Goal: Task Accomplishment & Management: Use online tool/utility

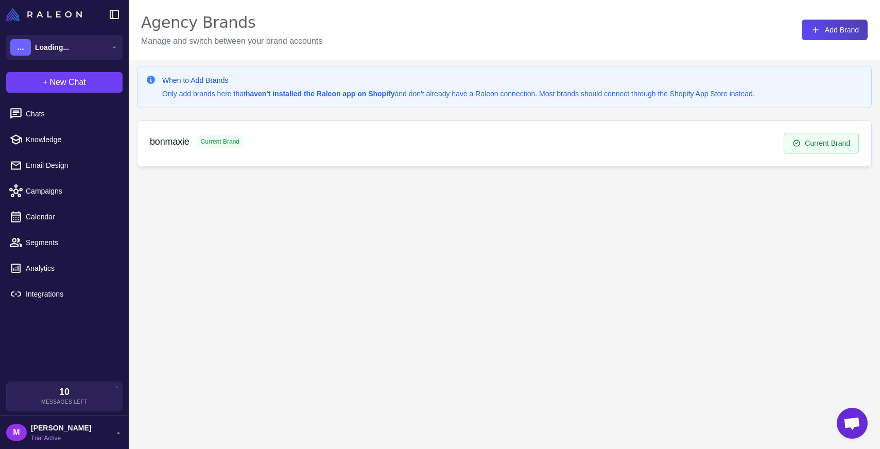
click at [681, 142] on div "bonmaxie Current Brand" at bounding box center [467, 142] width 634 height 14
click at [61, 294] on span "Integrations" at bounding box center [71, 293] width 91 height 11
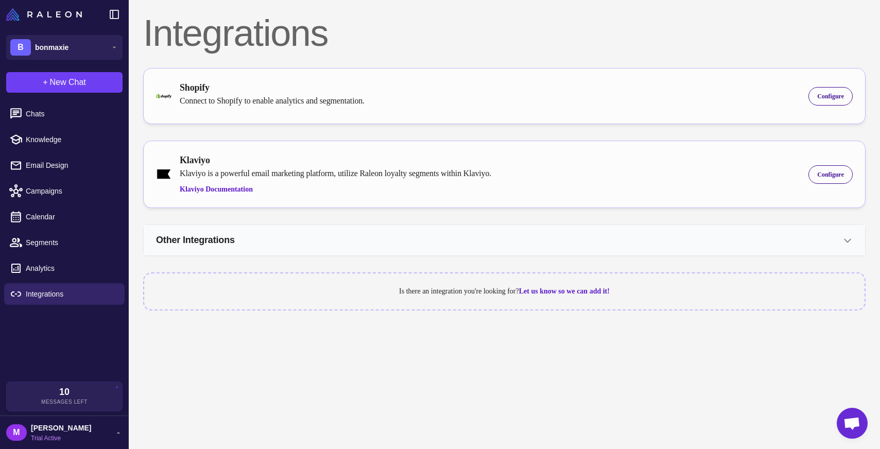
click at [642, 240] on button "Other Integrations" at bounding box center [504, 240] width 721 height 30
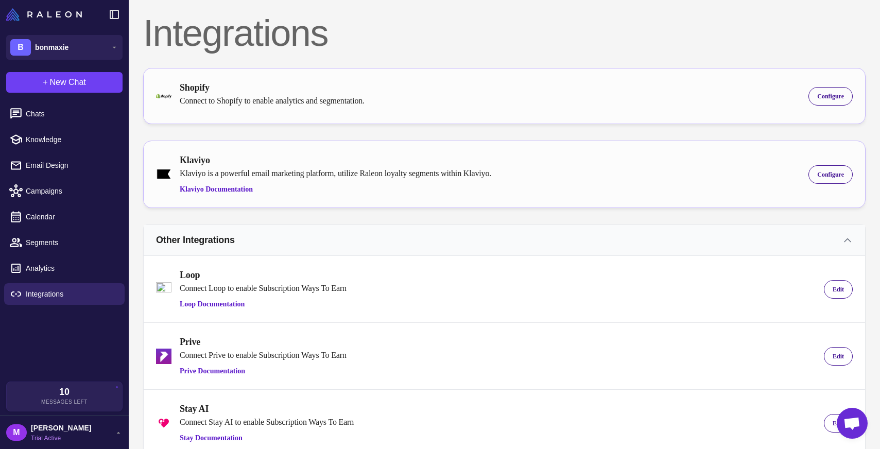
click at [642, 240] on button "Other Integrations" at bounding box center [504, 240] width 721 height 30
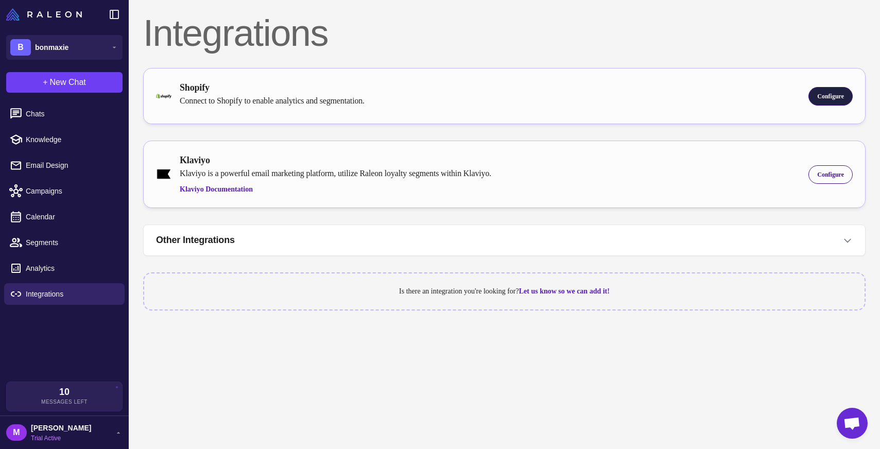
click at [831, 95] on span "Configure" at bounding box center [830, 96] width 27 height 9
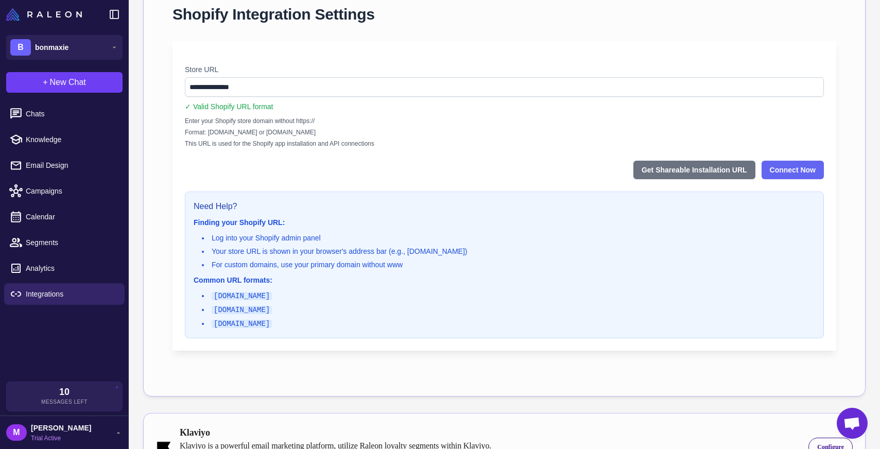
scroll to position [130, 0]
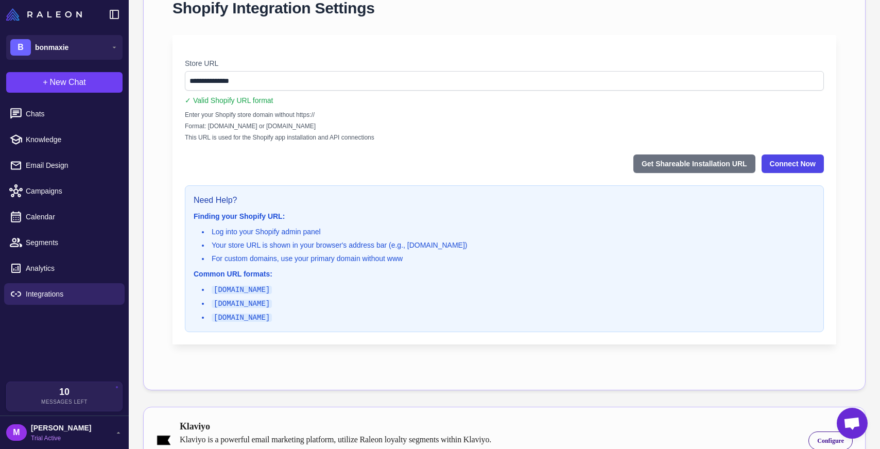
click at [794, 164] on button "Connect Now" at bounding box center [792, 163] width 62 height 19
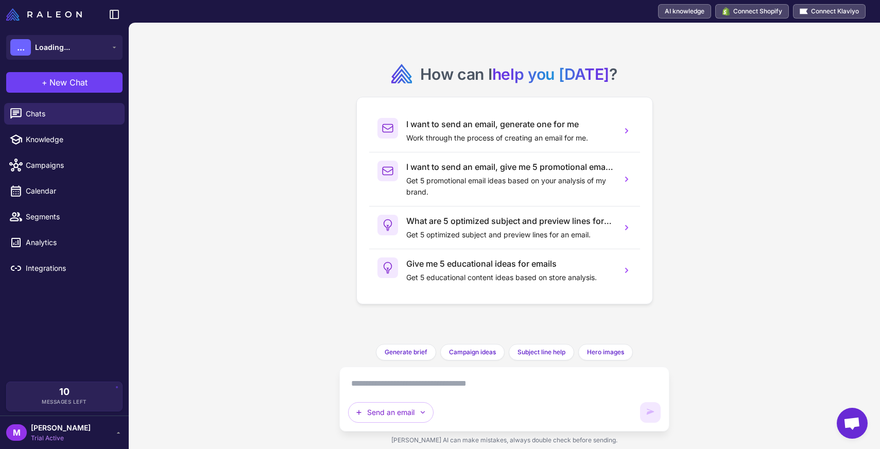
click at [53, 428] on span "[PERSON_NAME]" at bounding box center [61, 427] width 60 height 11
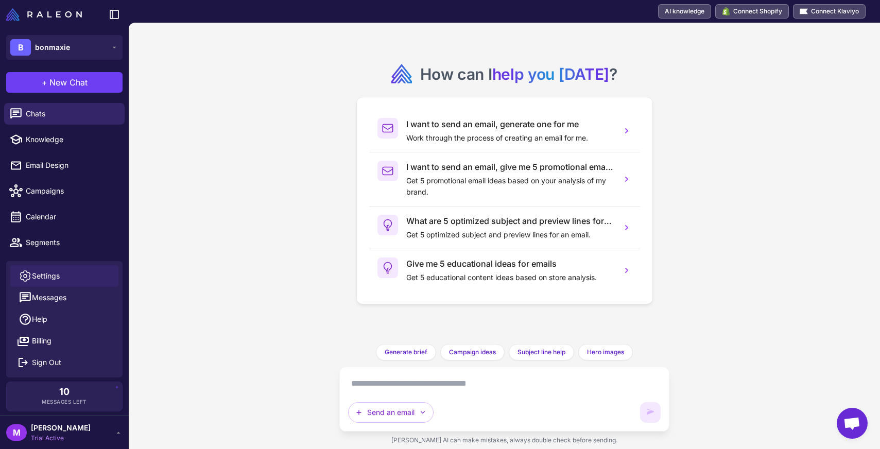
click at [54, 276] on span "Settings" at bounding box center [46, 275] width 28 height 11
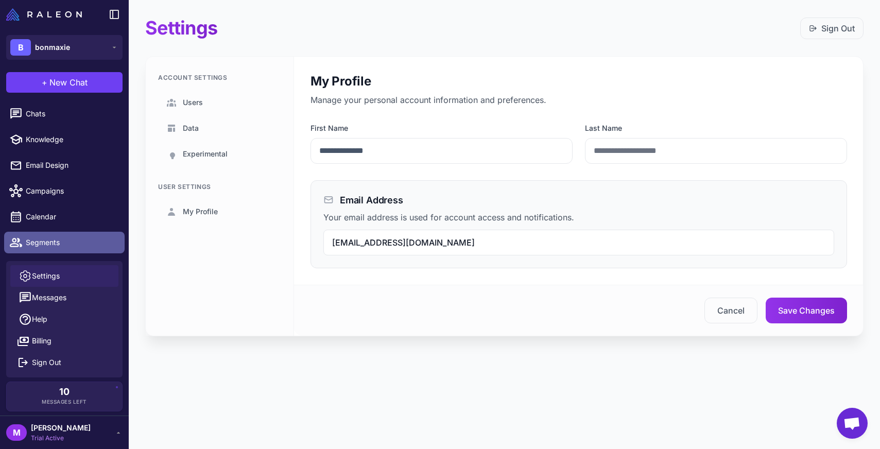
click at [57, 236] on link "Segments" at bounding box center [64, 243] width 120 height 22
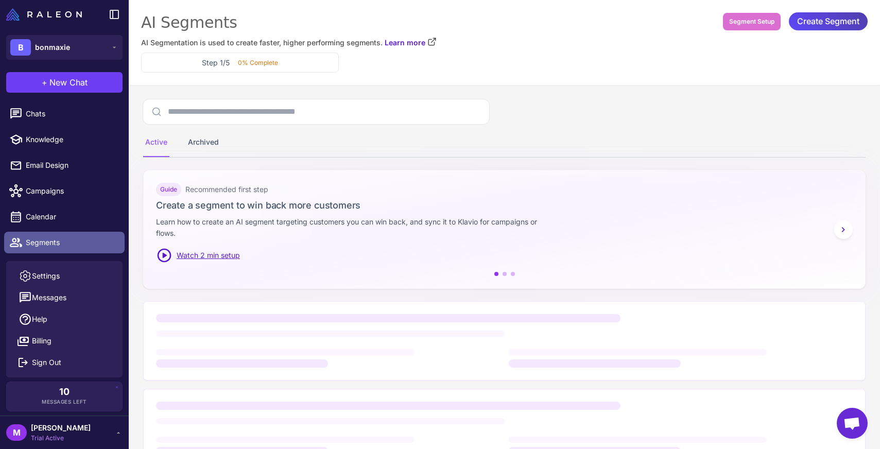
scroll to position [48, 0]
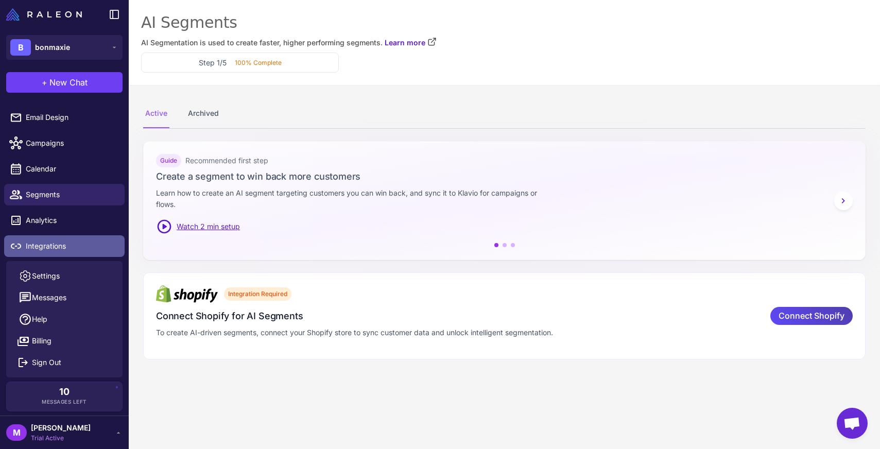
click at [54, 250] on span "Integrations" at bounding box center [71, 245] width 91 height 11
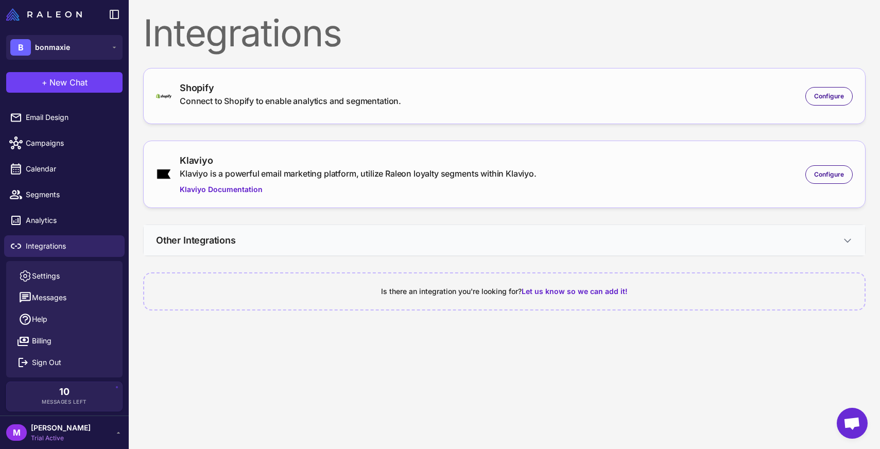
click at [623, 249] on button "Other Integrations" at bounding box center [504, 240] width 721 height 30
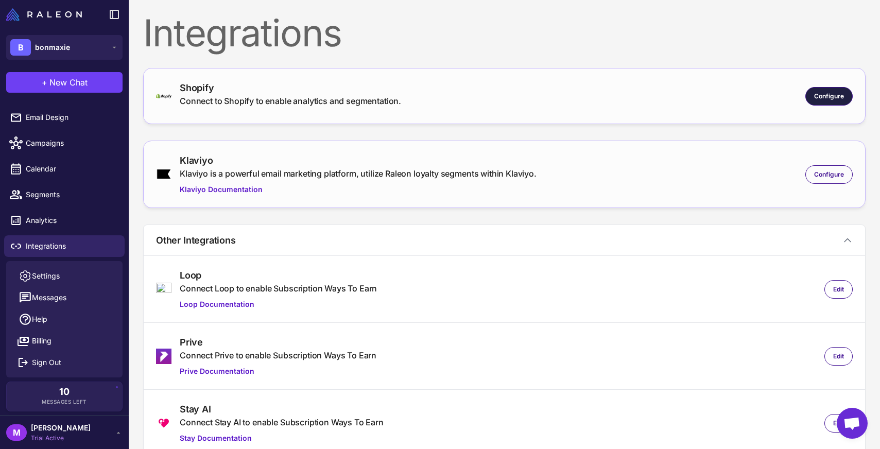
click at [815, 99] on span "Configure" at bounding box center [829, 96] width 30 height 9
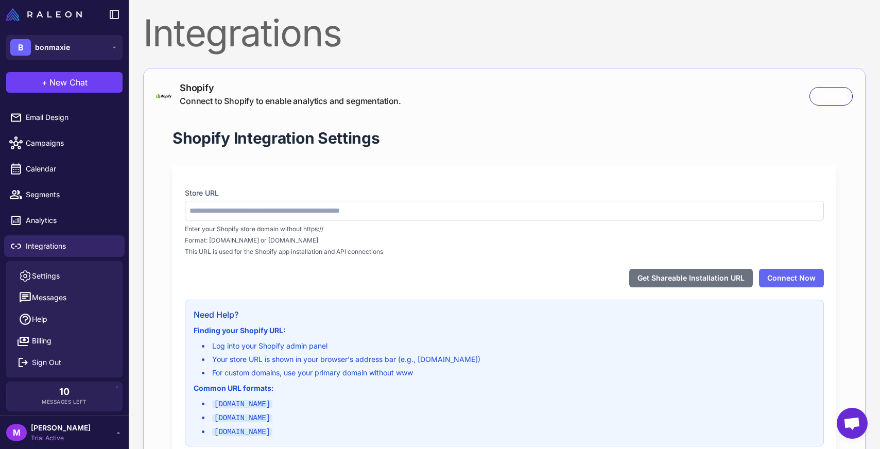
type input "**********"
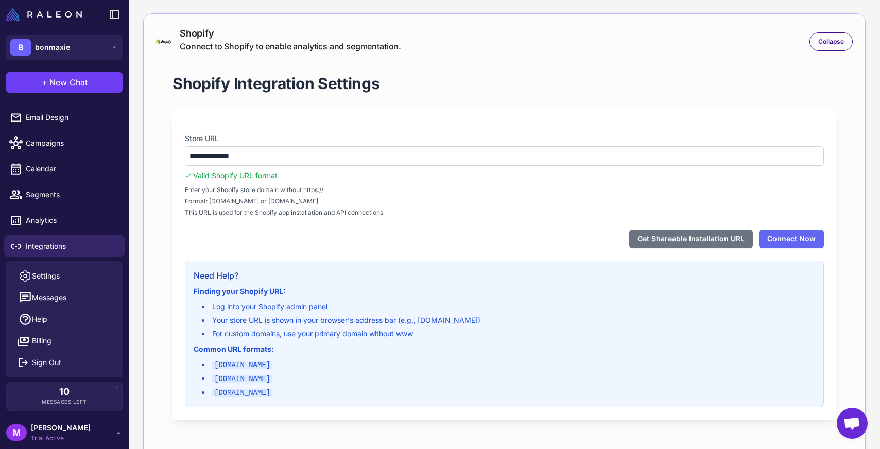
scroll to position [88, 0]
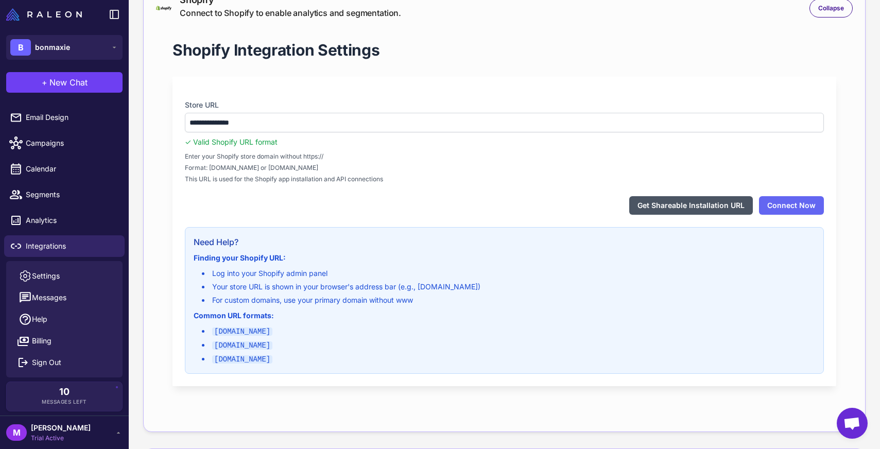
click at [665, 211] on button "Get Shareable Installation URL" at bounding box center [691, 205] width 124 height 19
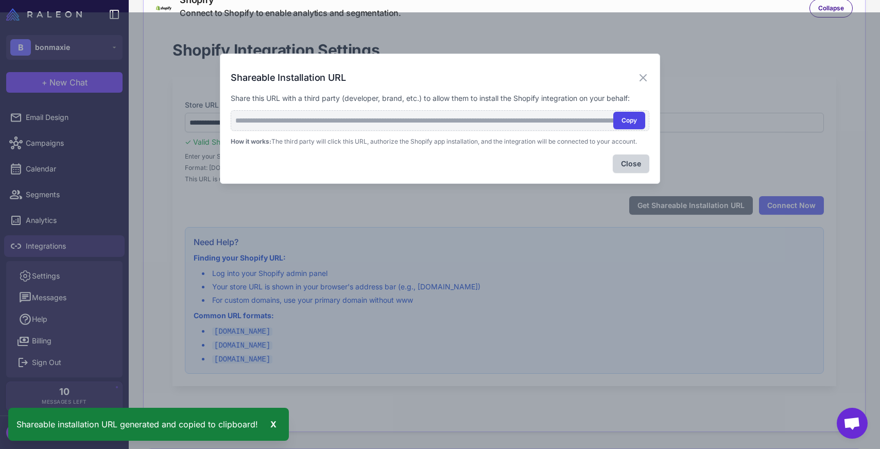
click at [629, 119] on button "Copy" at bounding box center [629, 121] width 32 height 18
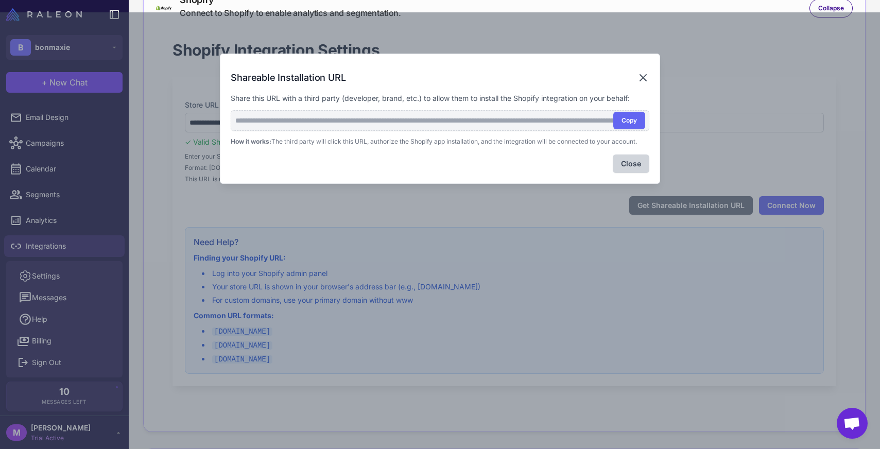
click at [641, 76] on icon at bounding box center [643, 78] width 6 height 6
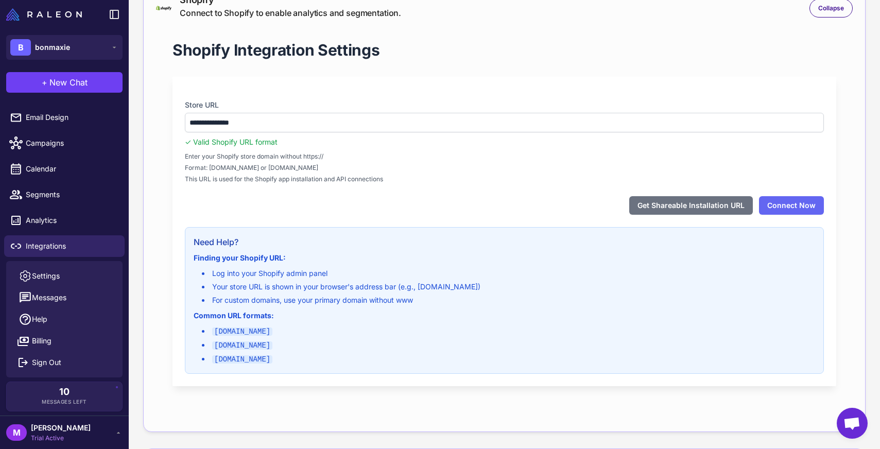
scroll to position [0, 0]
